Goal: Information Seeking & Learning: Learn about a topic

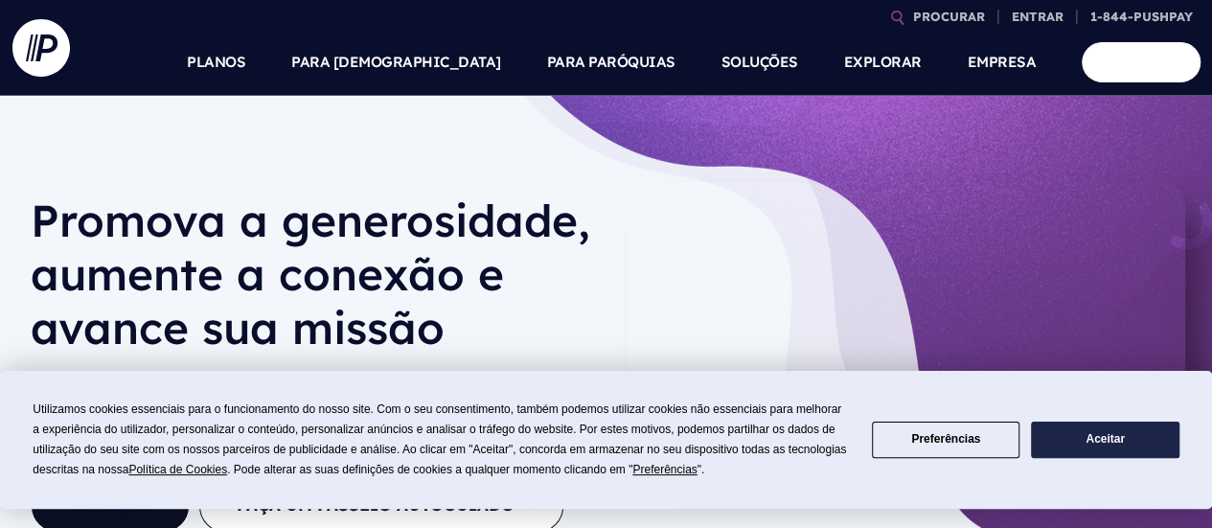
drag, startPoint x: 1094, startPoint y: 428, endPoint x: 1085, endPoint y: 424, distance: 10.7
click at [1094, 428] on button "Aceitar" at bounding box center [1105, 440] width 148 height 37
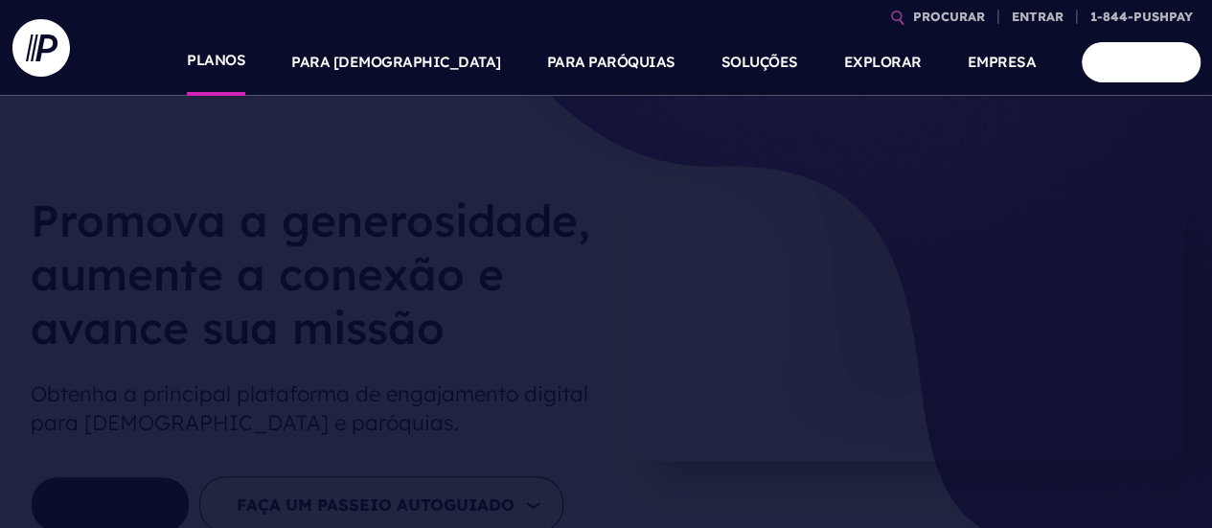
click at [245, 76] on link "PLANOS" at bounding box center [216, 62] width 58 height 67
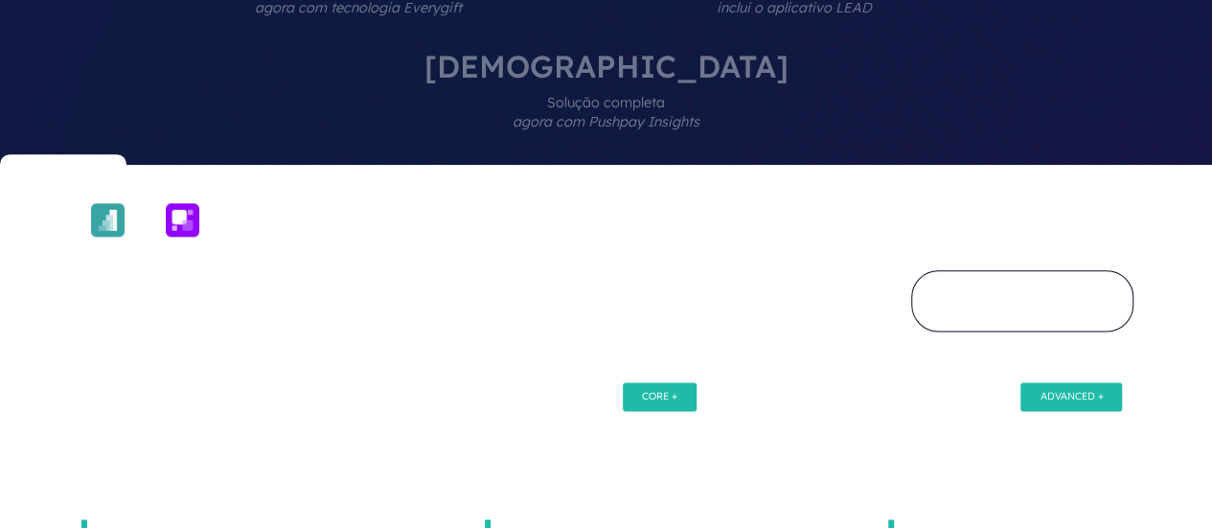
scroll to position [958, 0]
